Goal: Navigation & Orientation: Find specific page/section

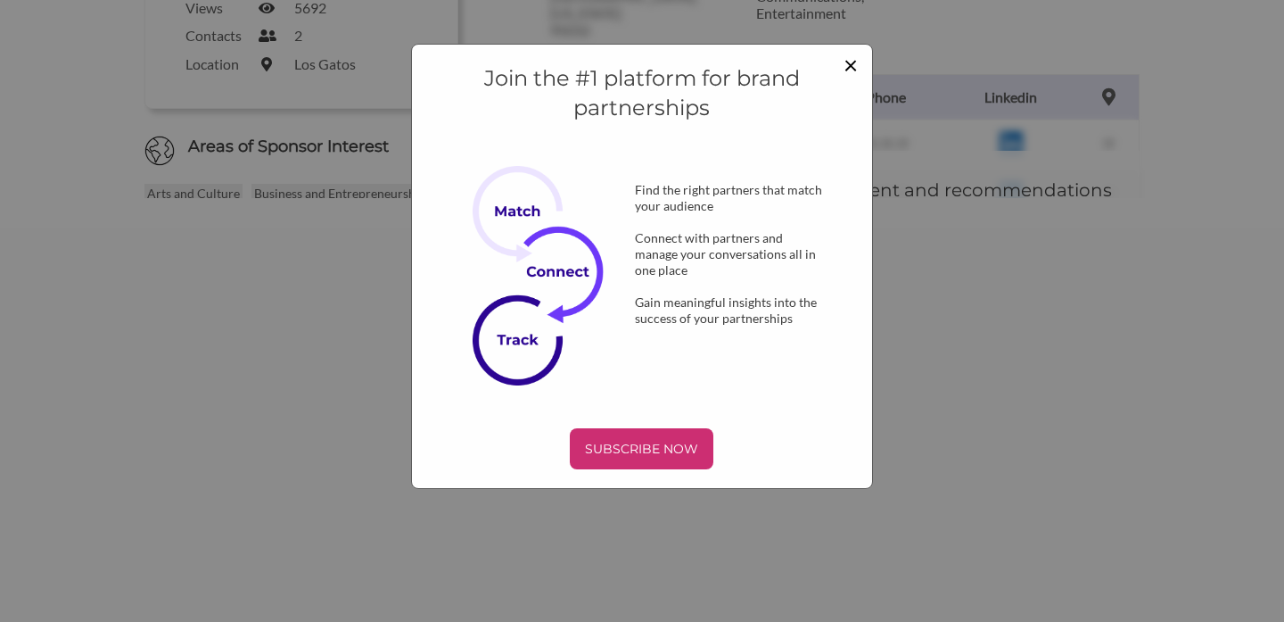
click at [853, 64] on span "×" at bounding box center [851, 64] width 14 height 30
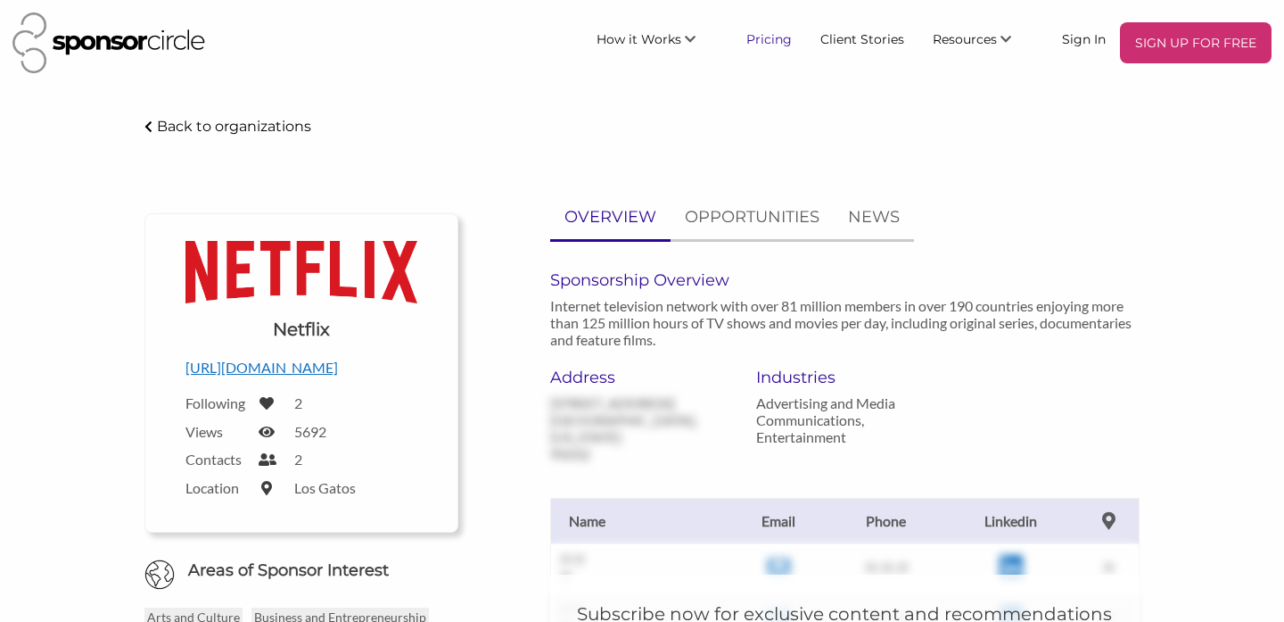
click at [787, 37] on link "Pricing" at bounding box center [769, 38] width 74 height 32
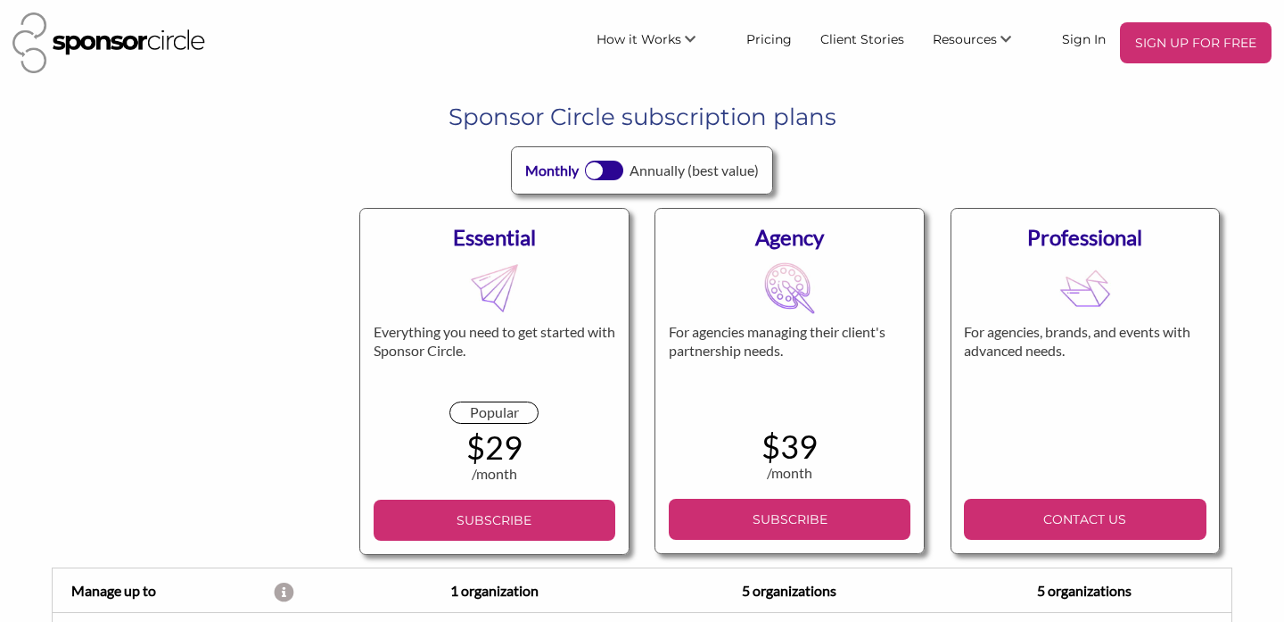
click at [139, 49] on img at bounding box center [108, 42] width 193 height 61
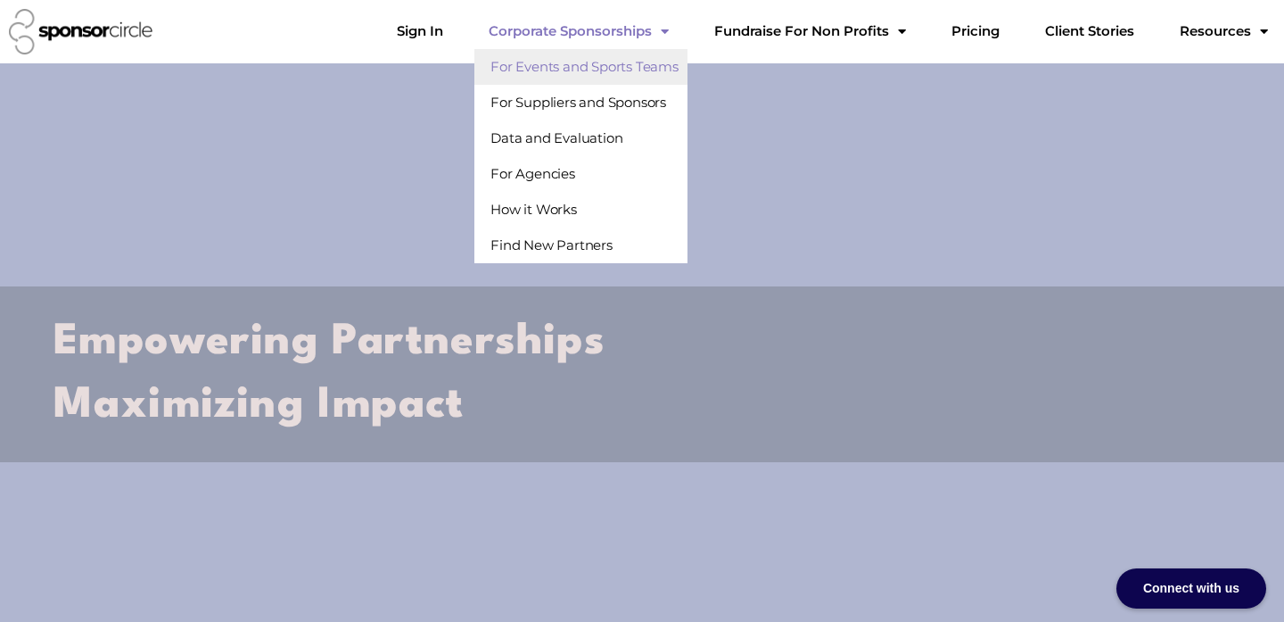
click at [655, 66] on link "For Events and Sports Teams" at bounding box center [580, 67] width 213 height 36
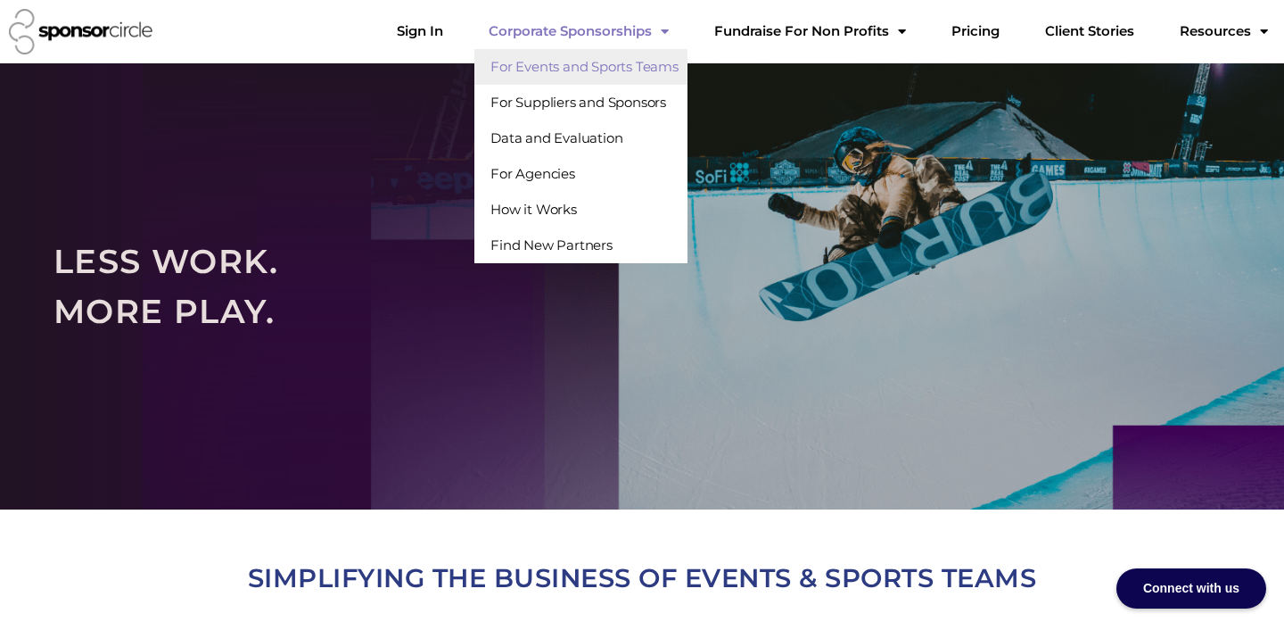
click at [431, 187] on div at bounding box center [642, 286] width 1284 height 446
